Goal: Find specific fact: Find specific fact

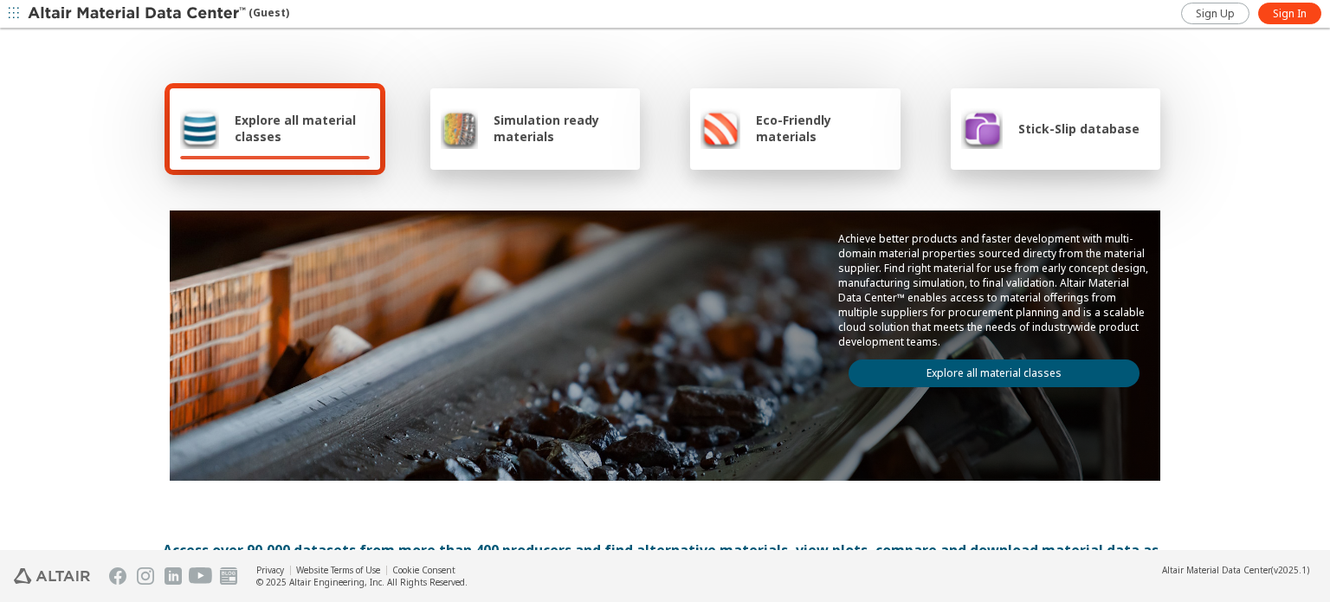
click at [899, 376] on link "Explore all material classes" at bounding box center [993, 373] width 291 height 28
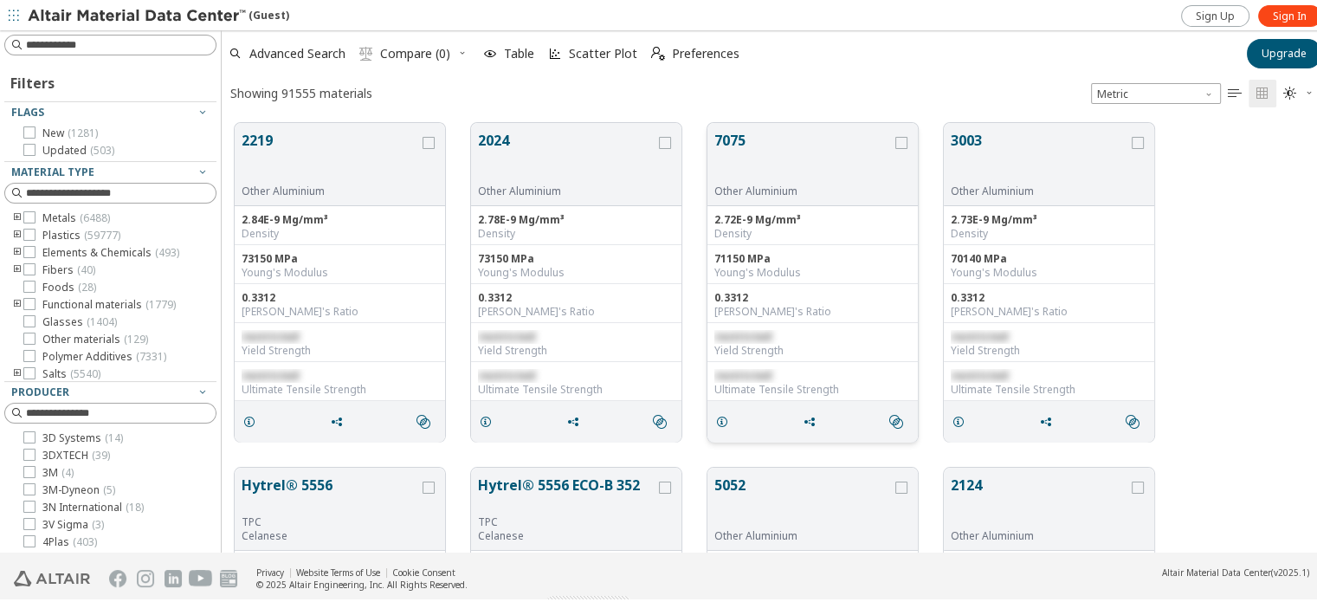
scroll to position [14, 14]
click at [66, 46] on input at bounding box center [121, 42] width 190 height 17
type input "****"
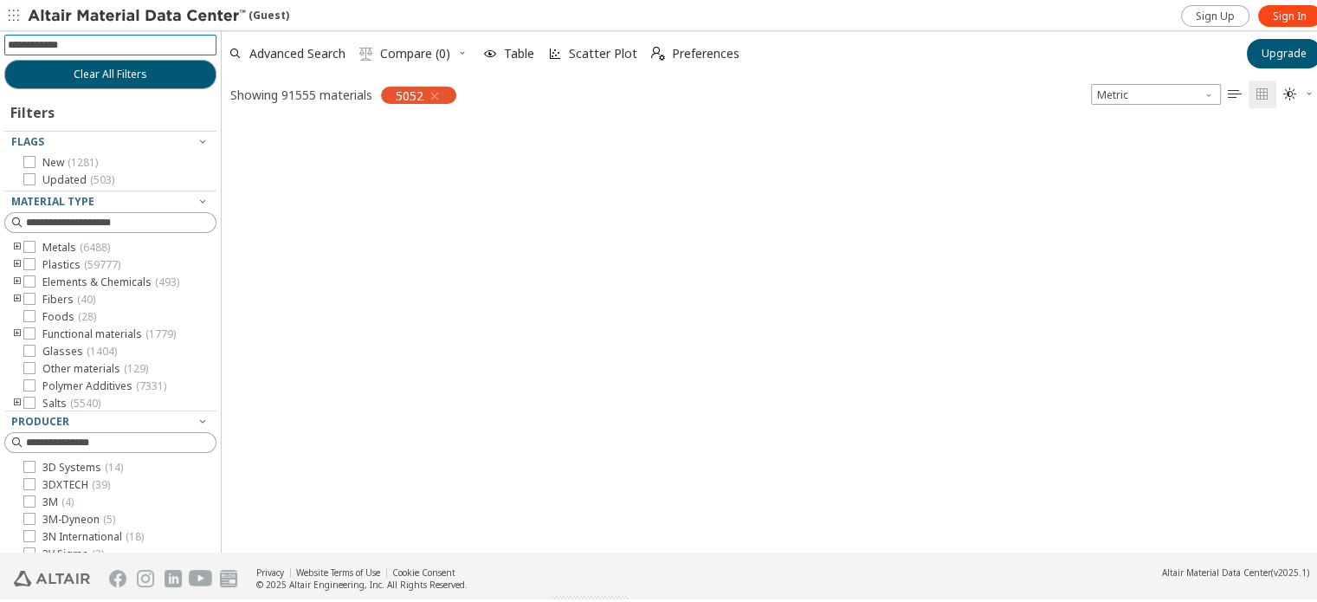
scroll to position [14, 14]
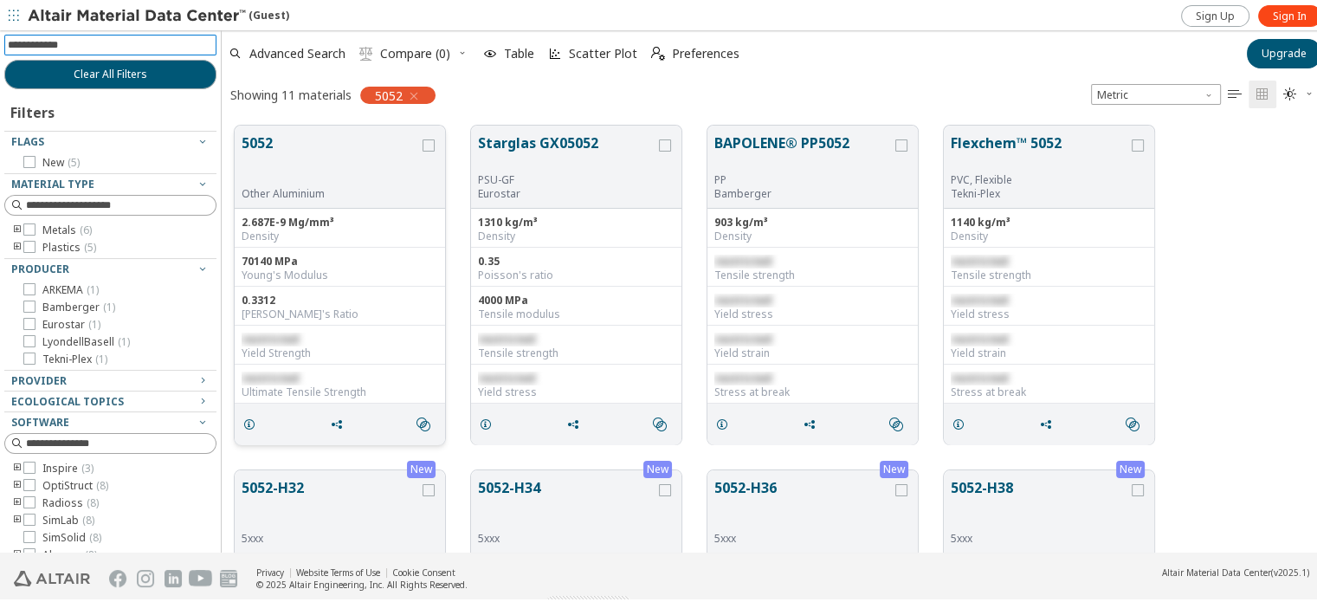
click at [296, 158] on button "5052" at bounding box center [330, 157] width 177 height 55
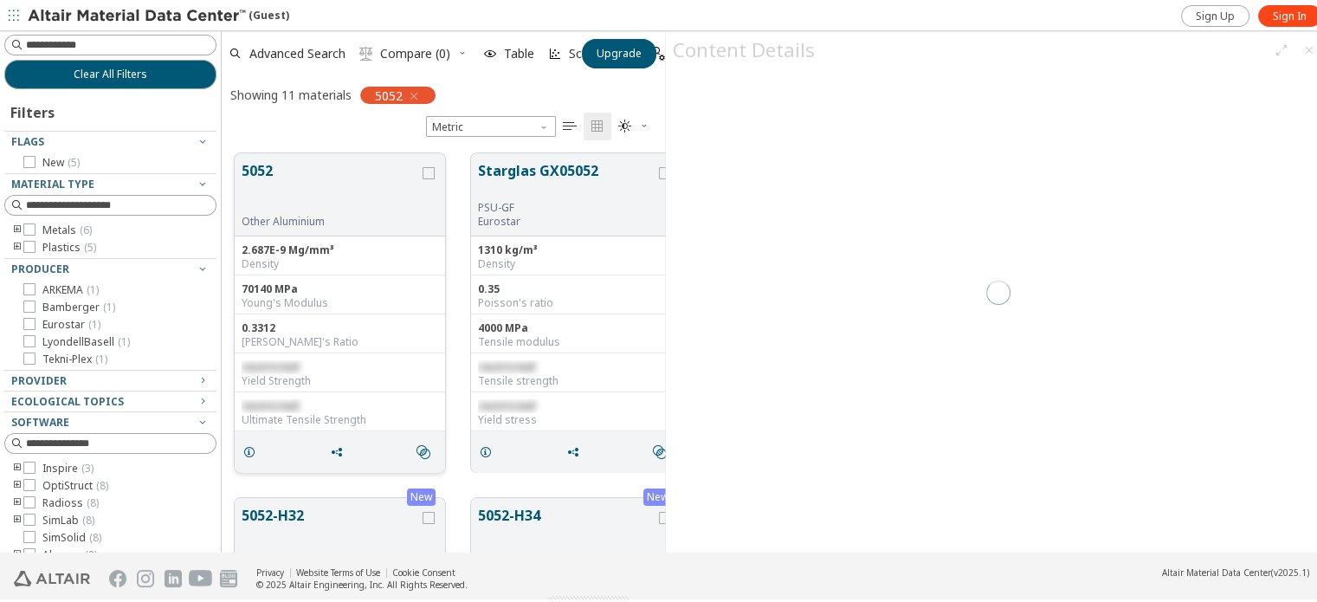
scroll to position [400, 429]
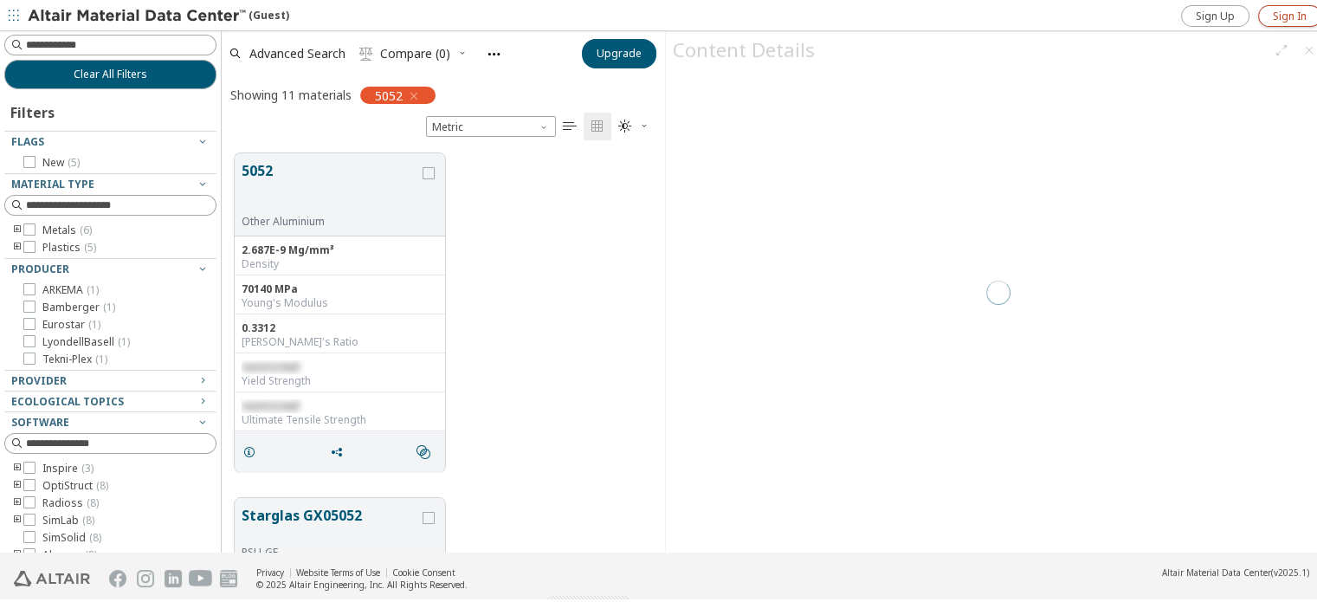
click at [1295, 16] on span "Sign In" at bounding box center [1289, 14] width 34 height 14
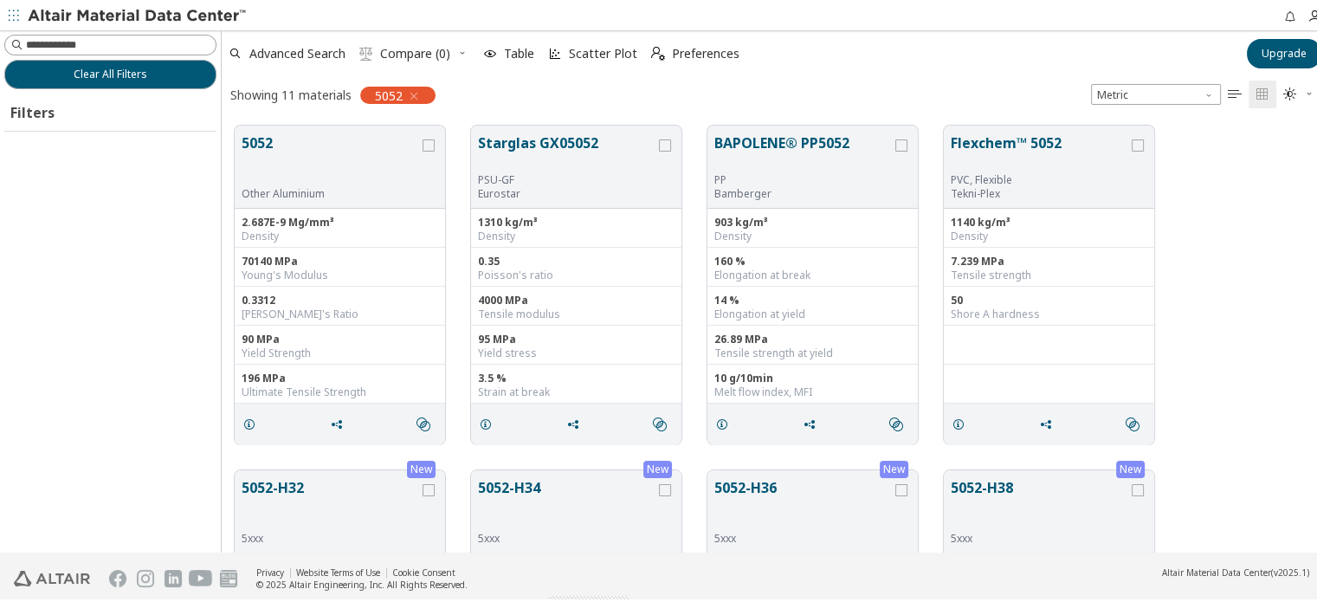
scroll to position [428, 1094]
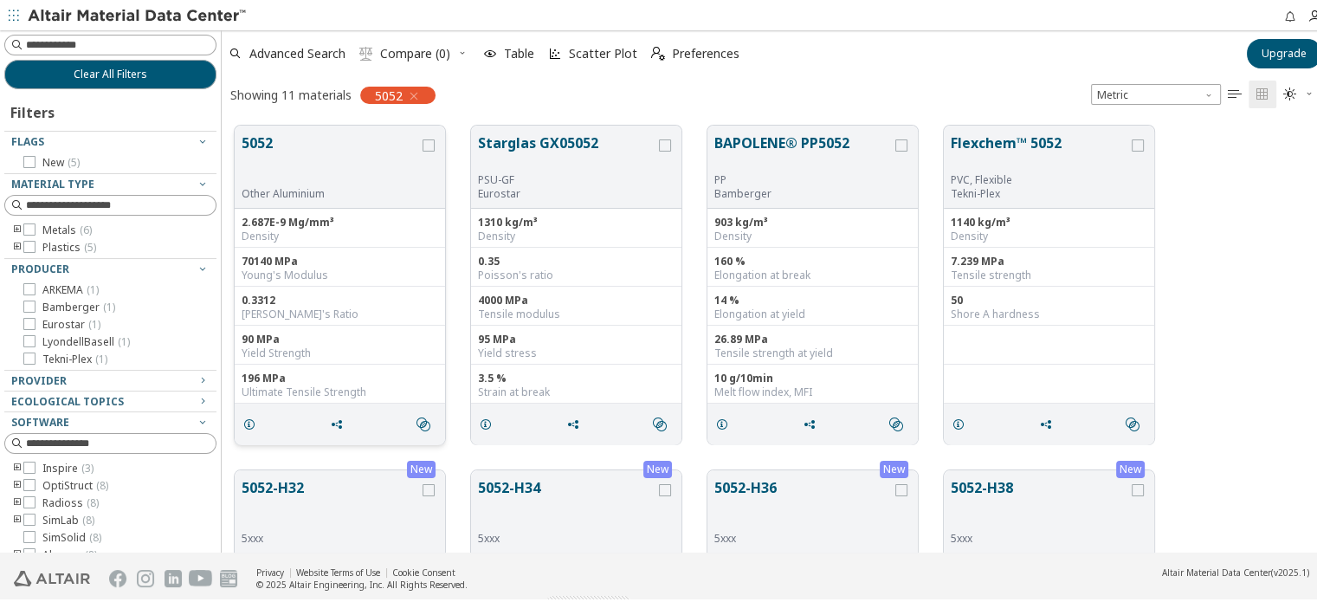
click at [370, 193] on div "Other Aluminium" at bounding box center [330, 191] width 177 height 14
click at [269, 127] on div "5052 Other Aluminium" at bounding box center [340, 164] width 210 height 83
click at [269, 138] on button "5052" at bounding box center [330, 157] width 177 height 55
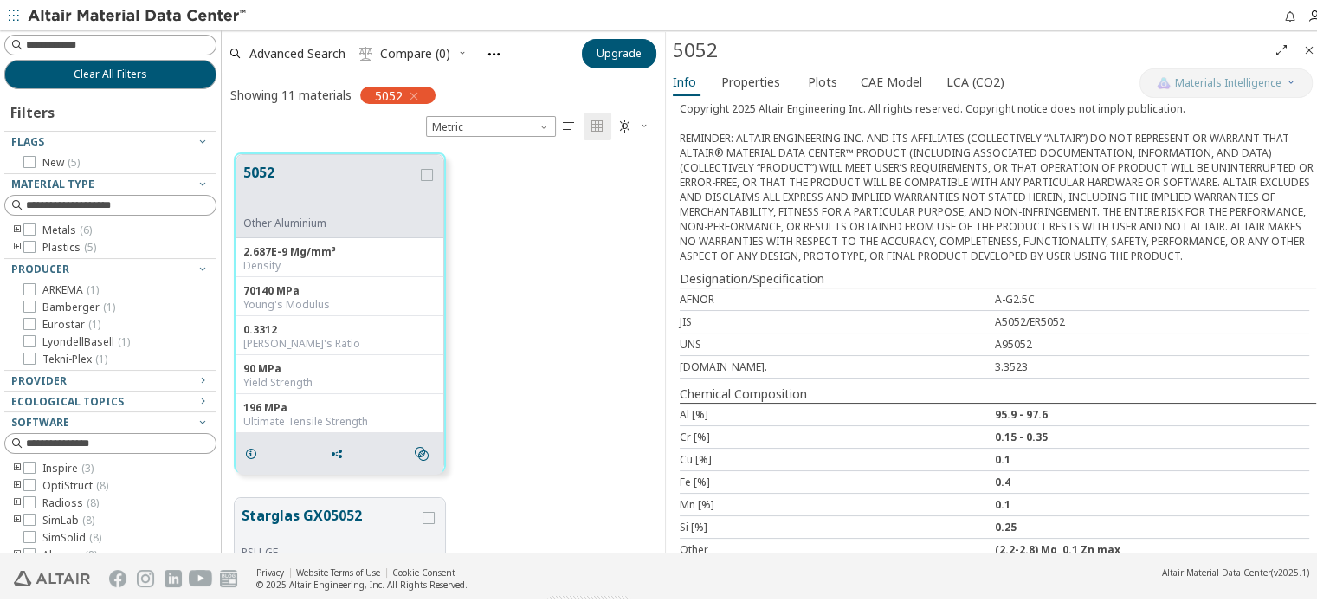
scroll to position [248, 0]
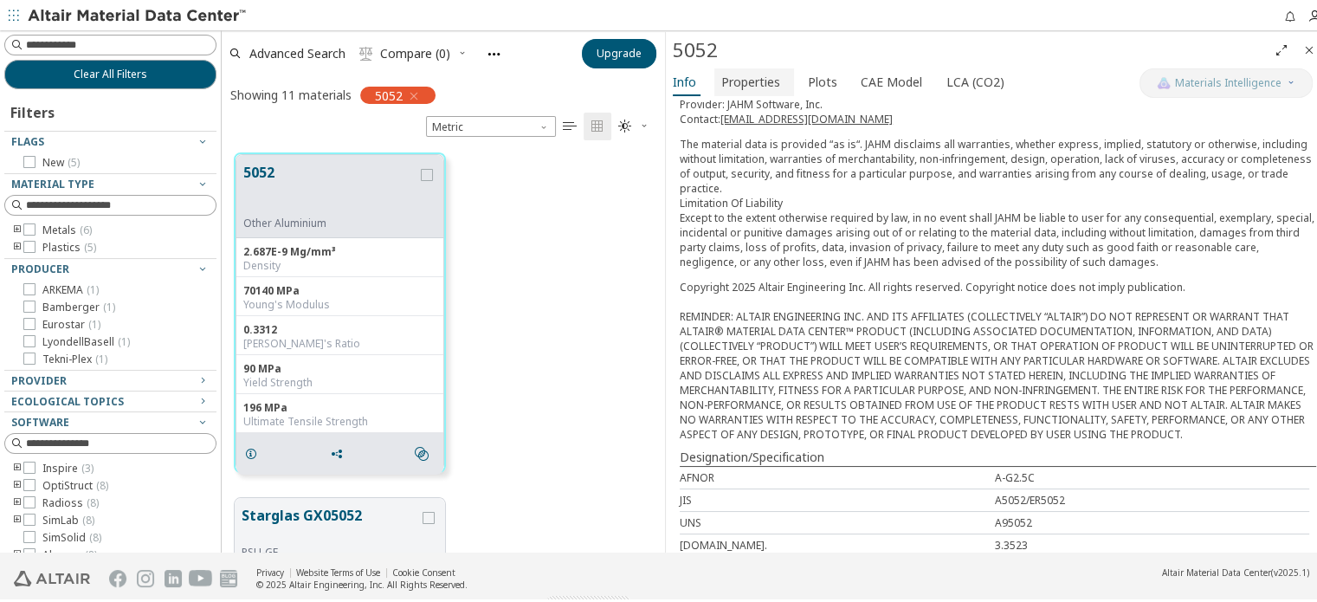
click at [766, 68] on span "Properties" at bounding box center [750, 80] width 59 height 28
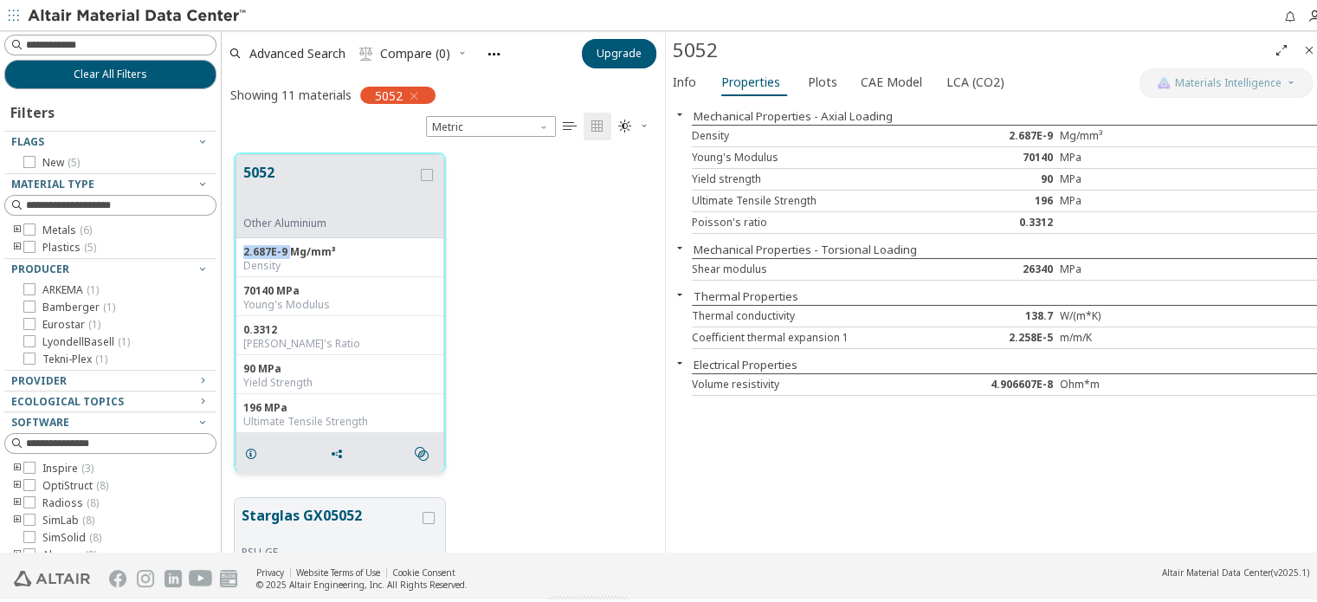
drag, startPoint x: 243, startPoint y: 252, endPoint x: 287, endPoint y: 248, distance: 43.5
click at [287, 248] on div "2.687E-9 Mg/mm³" at bounding box center [339, 249] width 193 height 14
copy div "2.687E-9"
